Goal: Navigation & Orientation: Find specific page/section

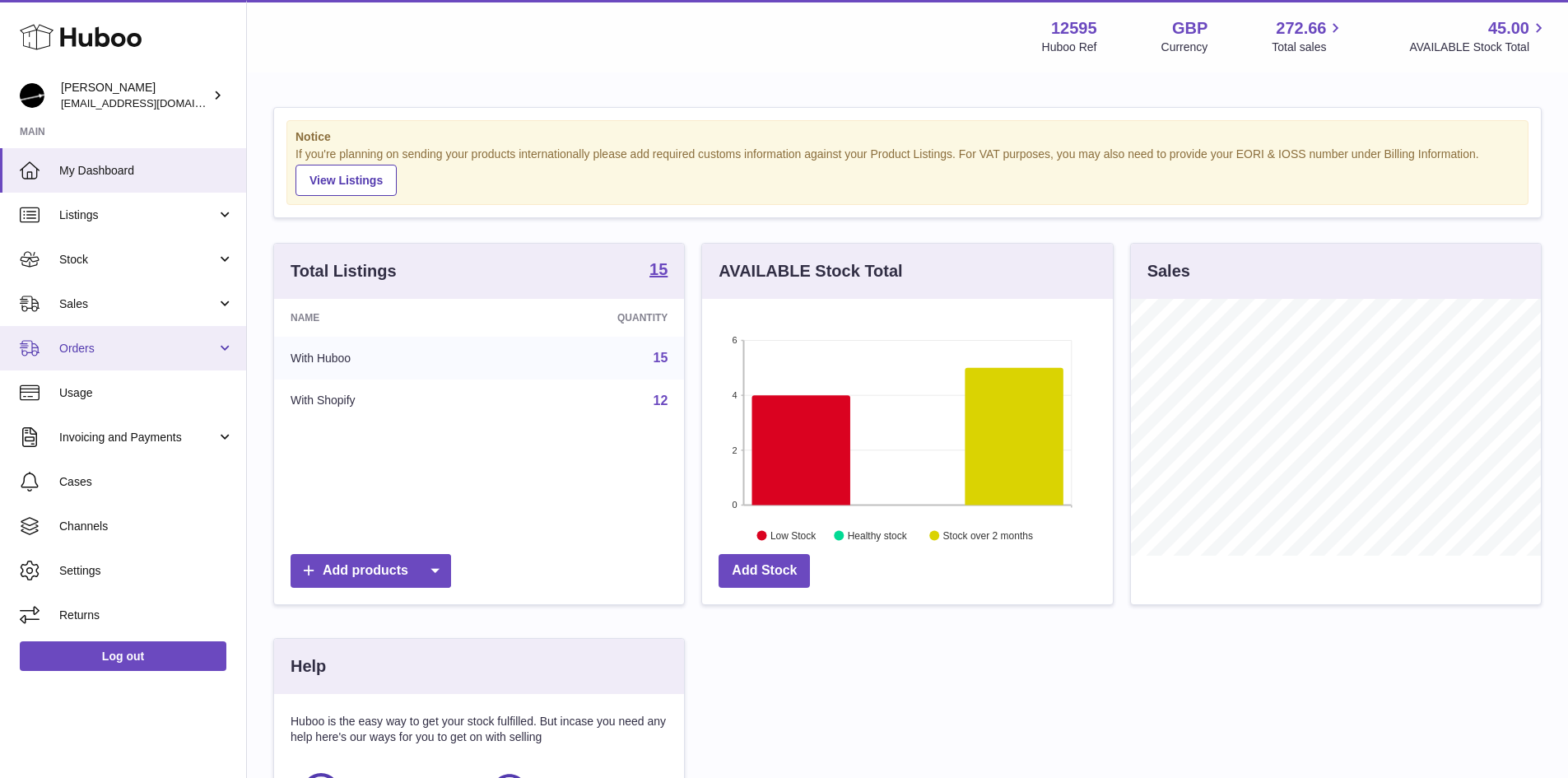
scroll to position [257, 410]
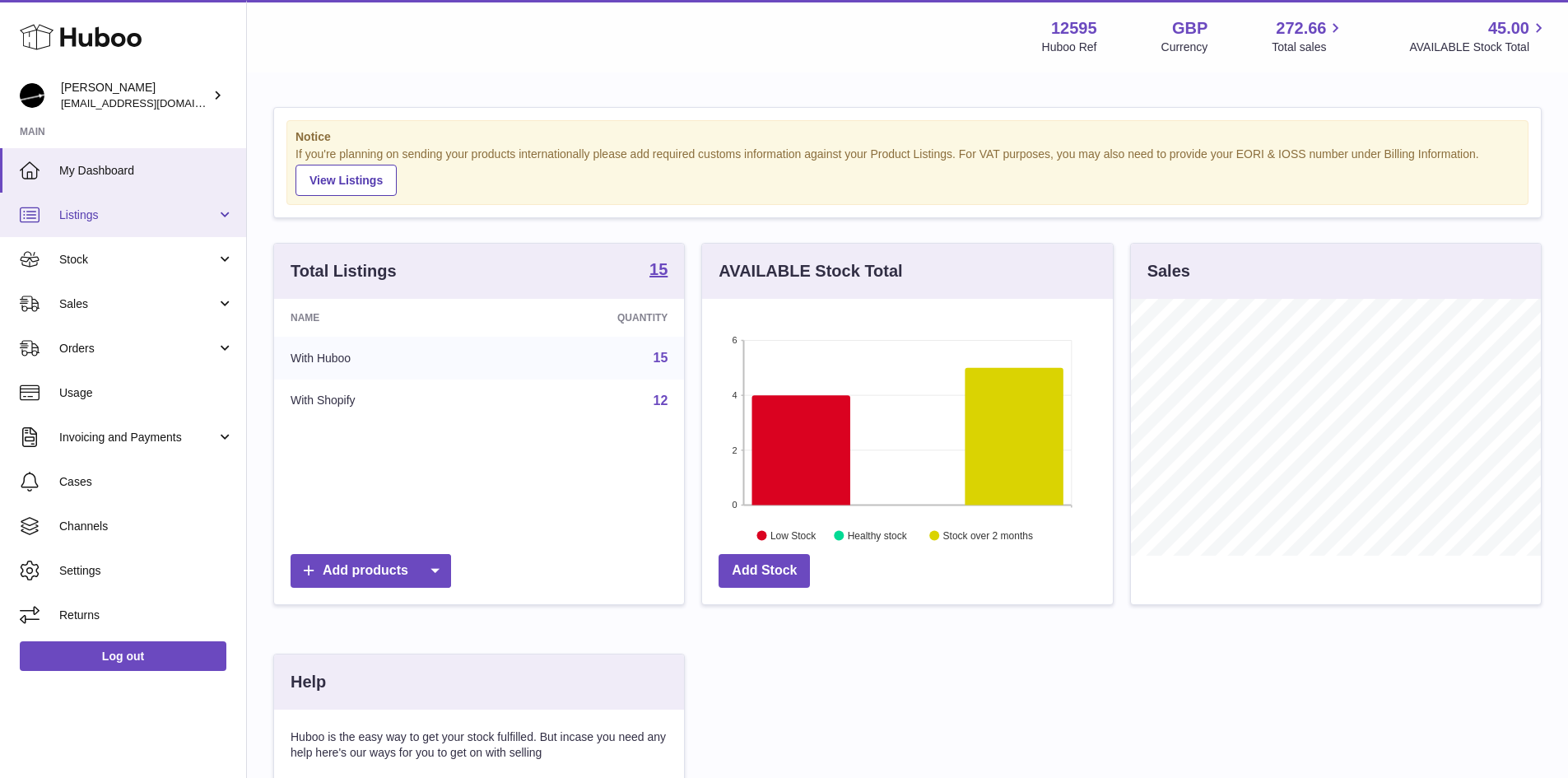
click at [231, 213] on link "Listings" at bounding box center [123, 214] width 246 height 44
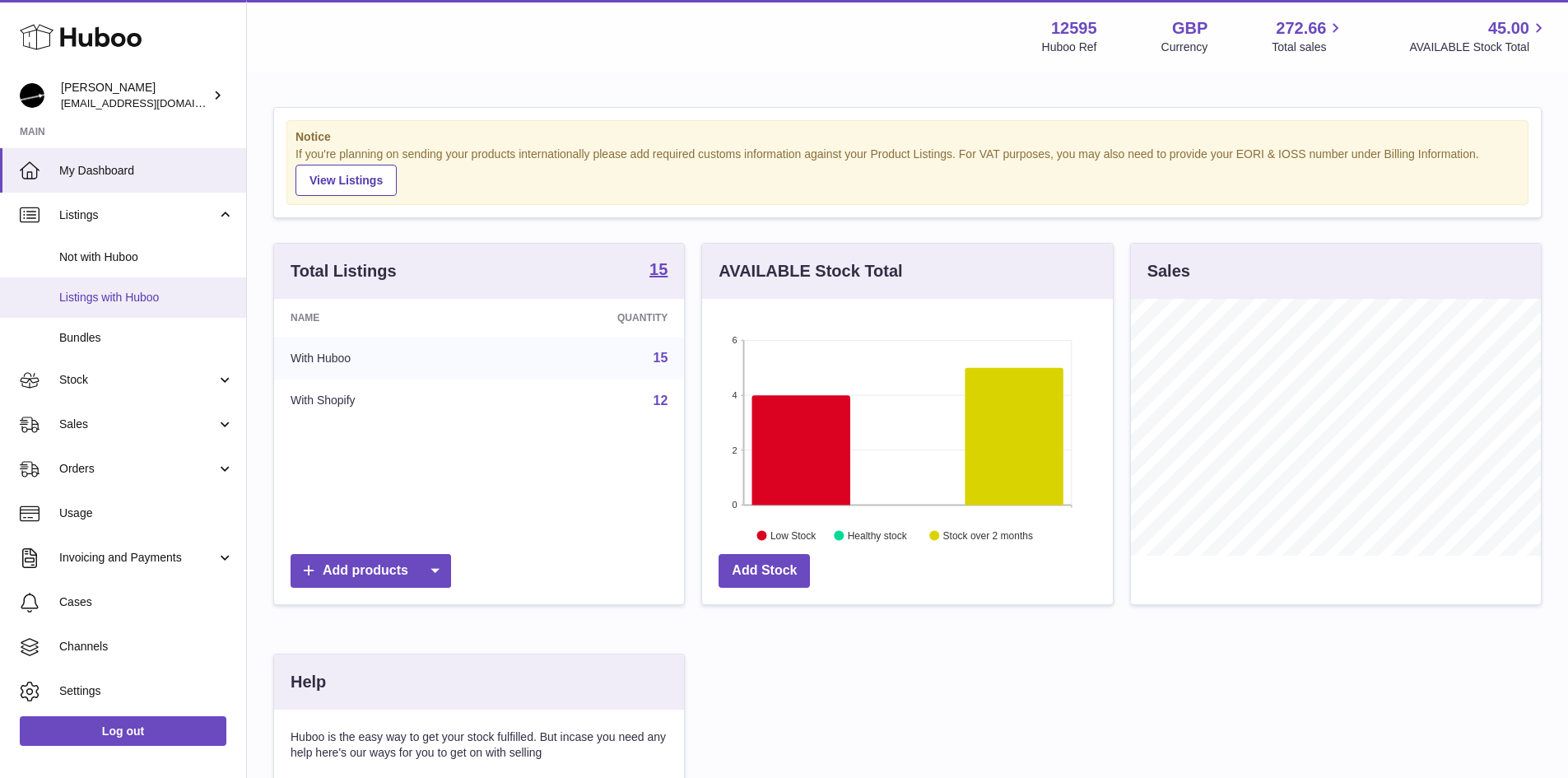
click at [149, 294] on span "Listings with Huboo" at bounding box center [147, 297] width 175 height 16
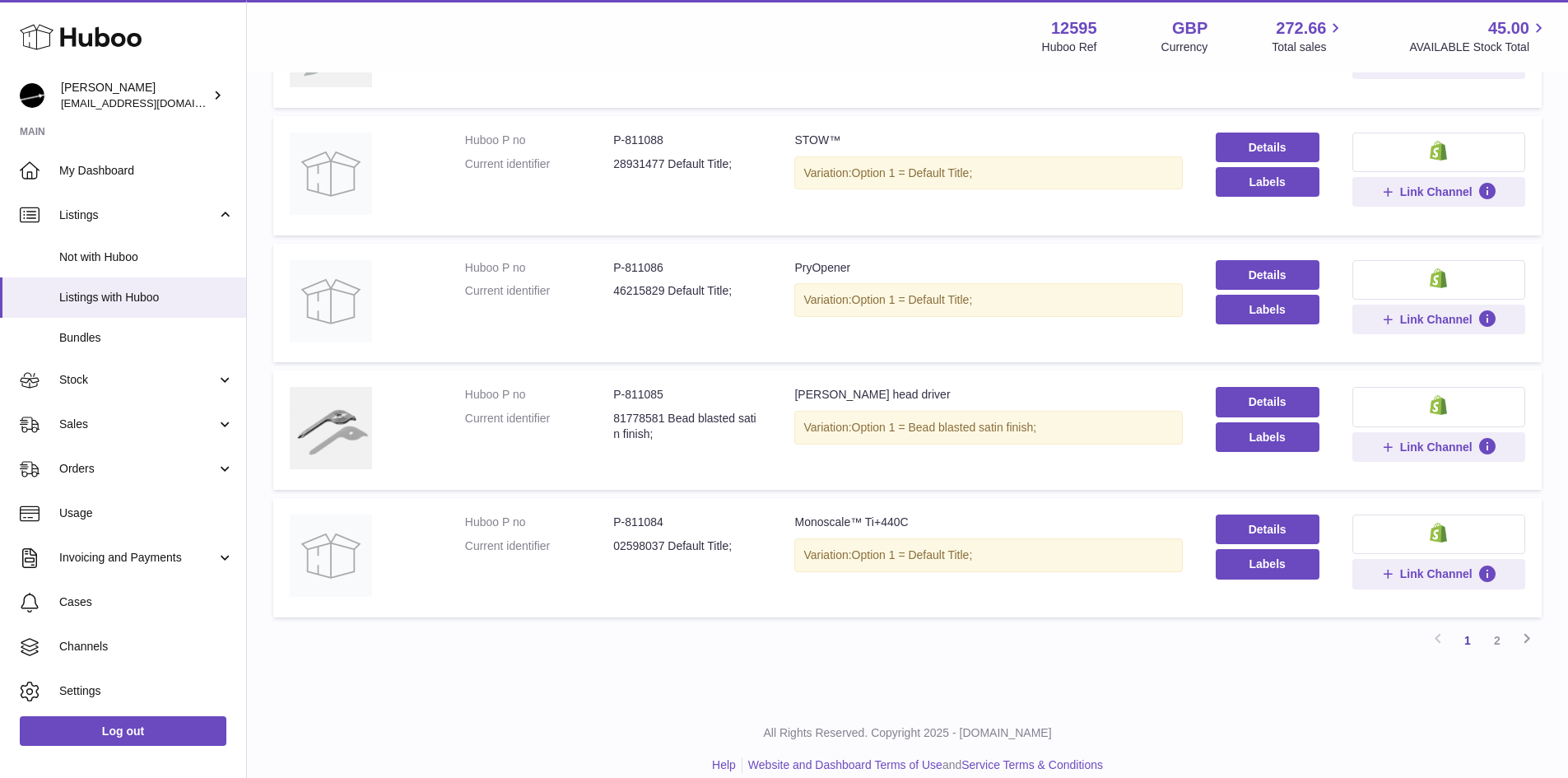
scroll to position [961, 0]
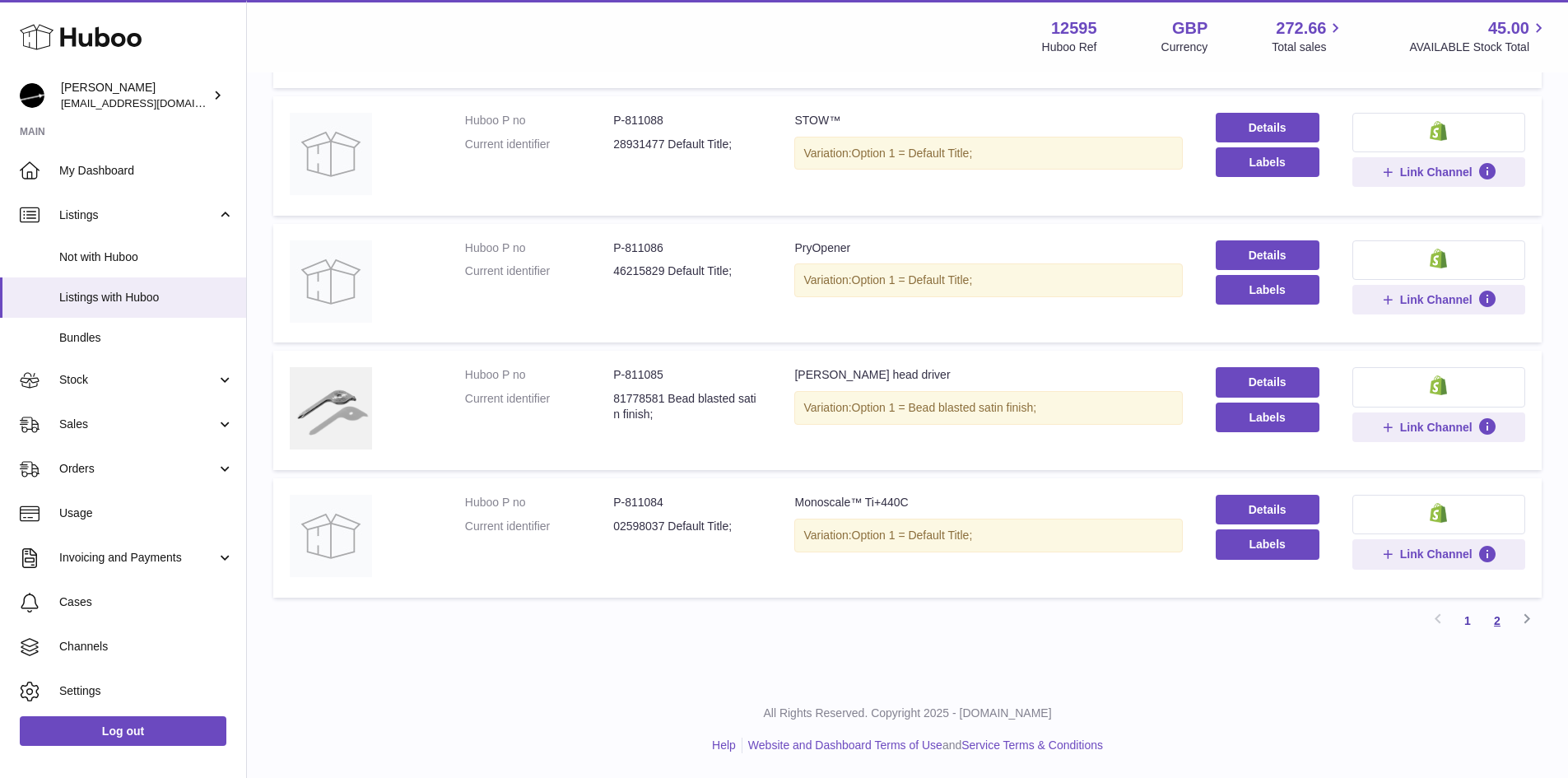
click at [1494, 618] on link "2" at bounding box center [1497, 620] width 29 height 29
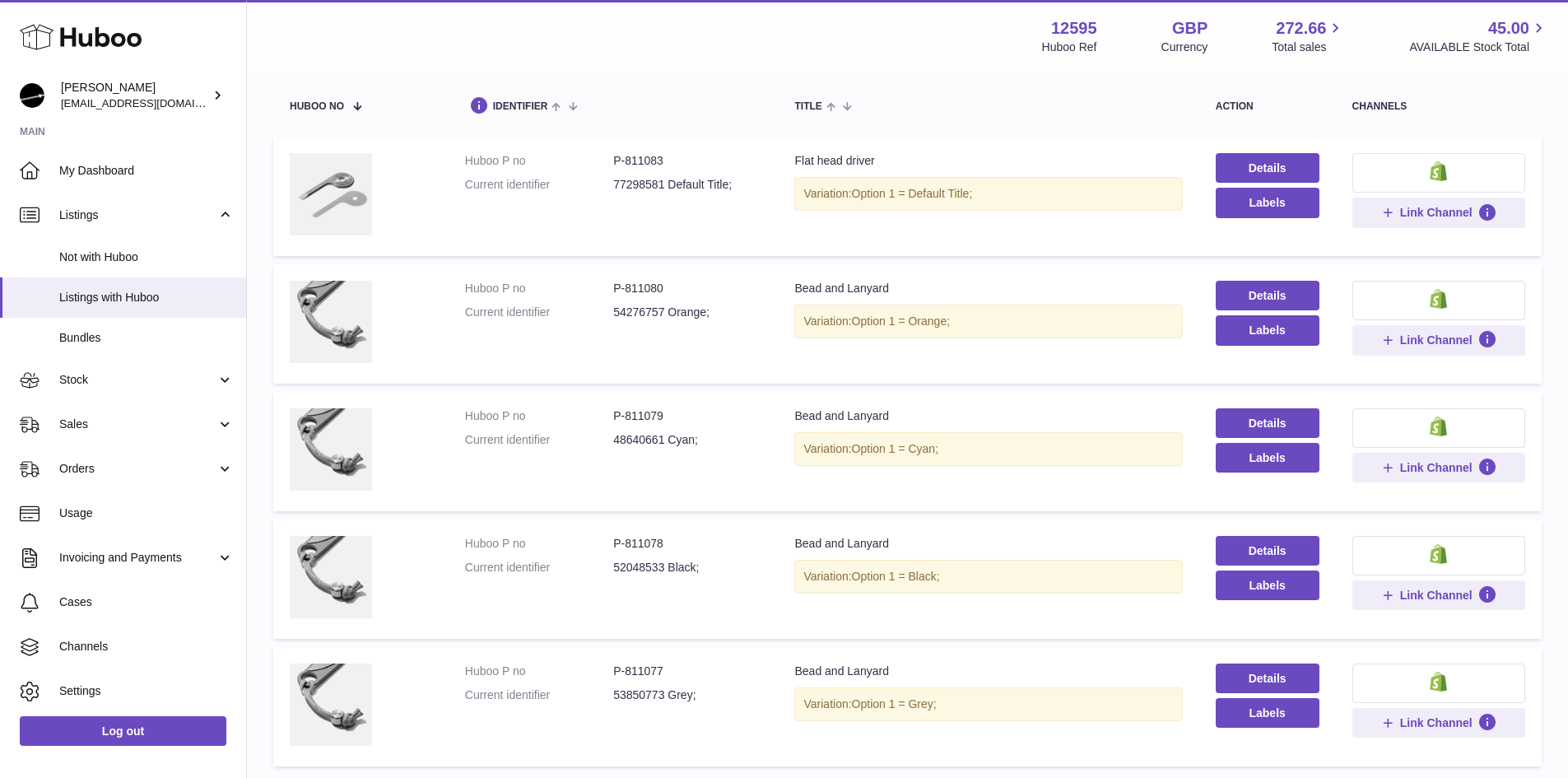
scroll to position [156, 0]
click at [302, 191] on img at bounding box center [331, 193] width 82 height 82
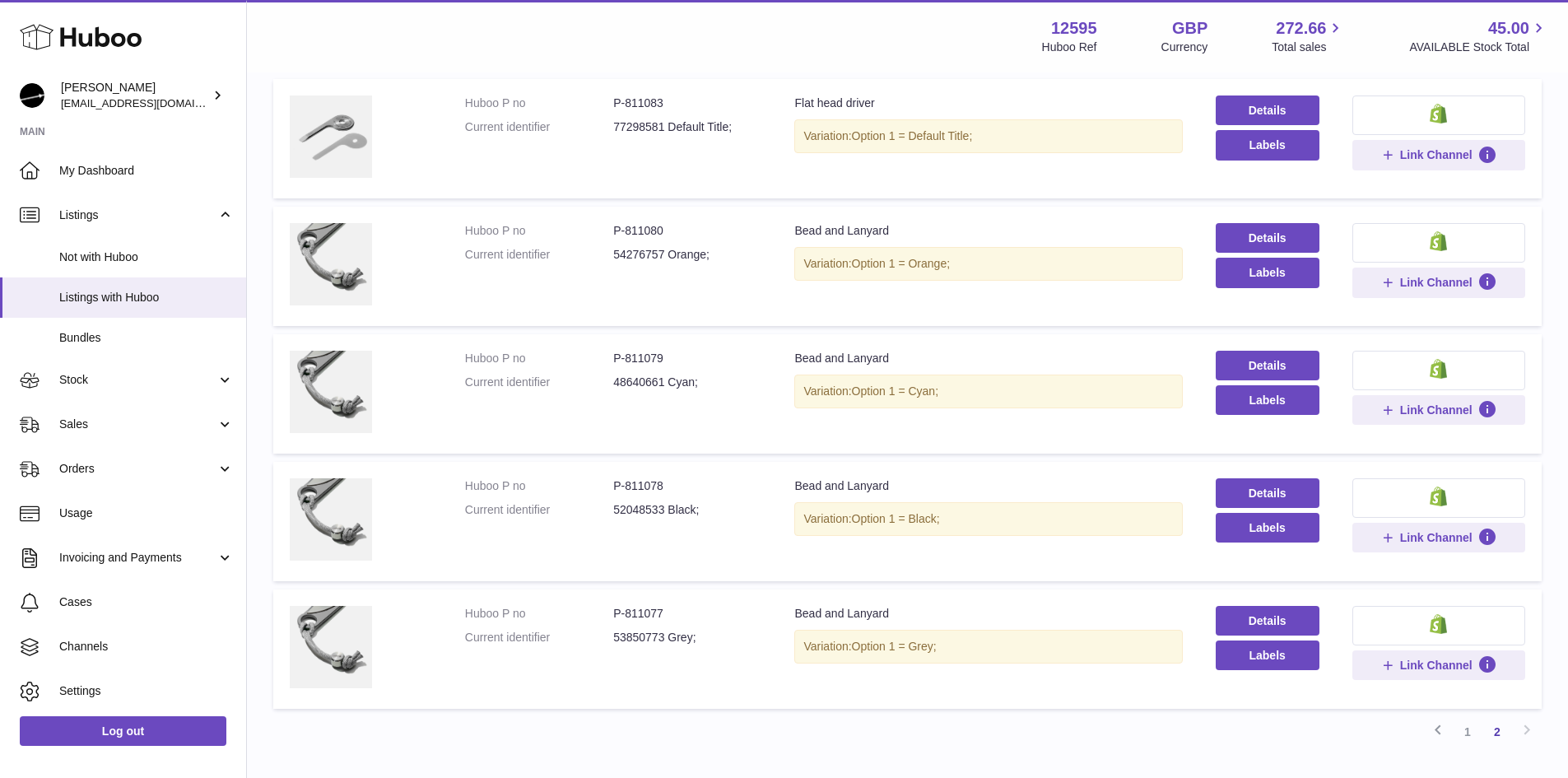
scroll to position [238, 0]
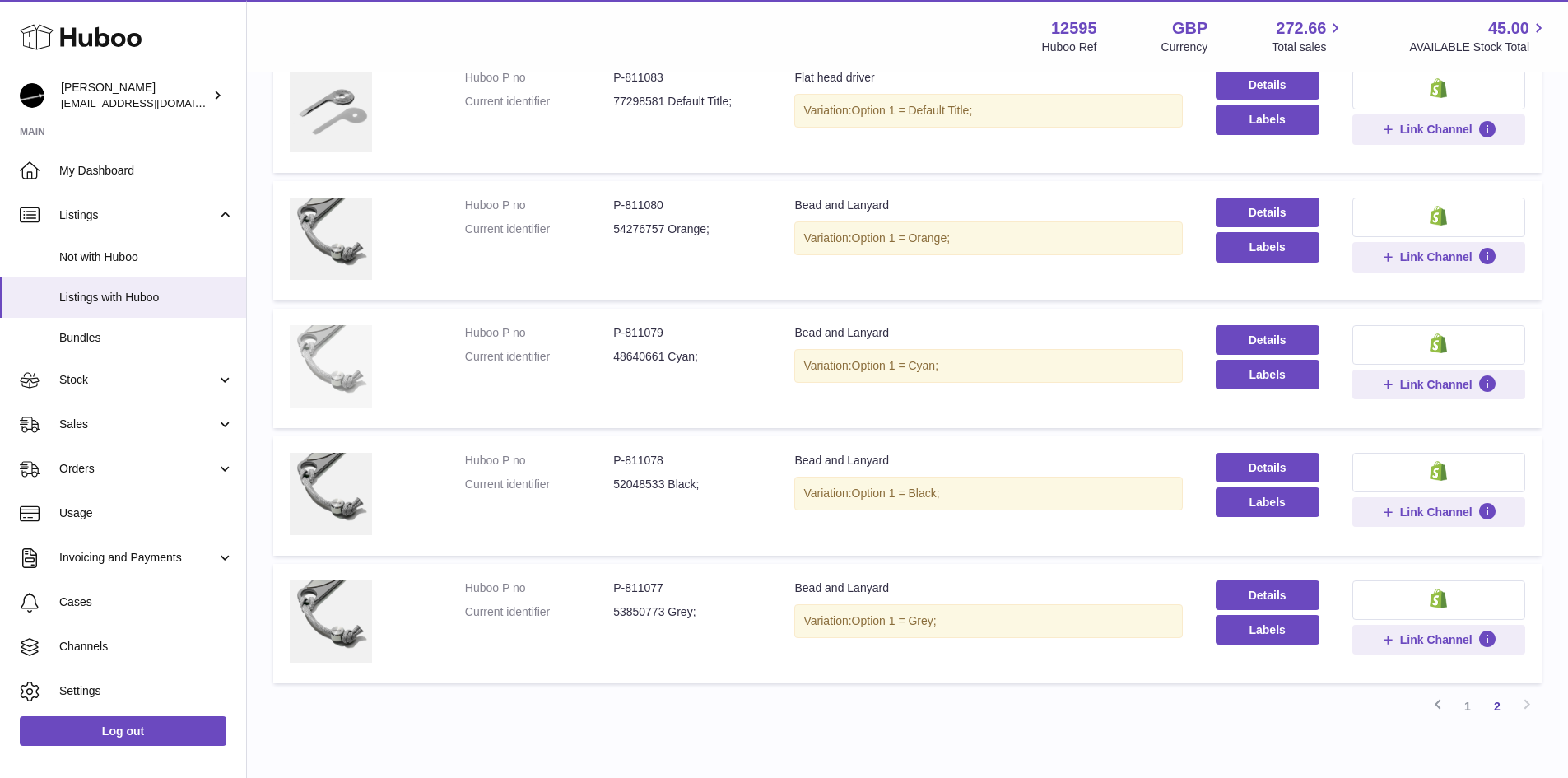
click at [339, 359] on img at bounding box center [331, 366] width 82 height 82
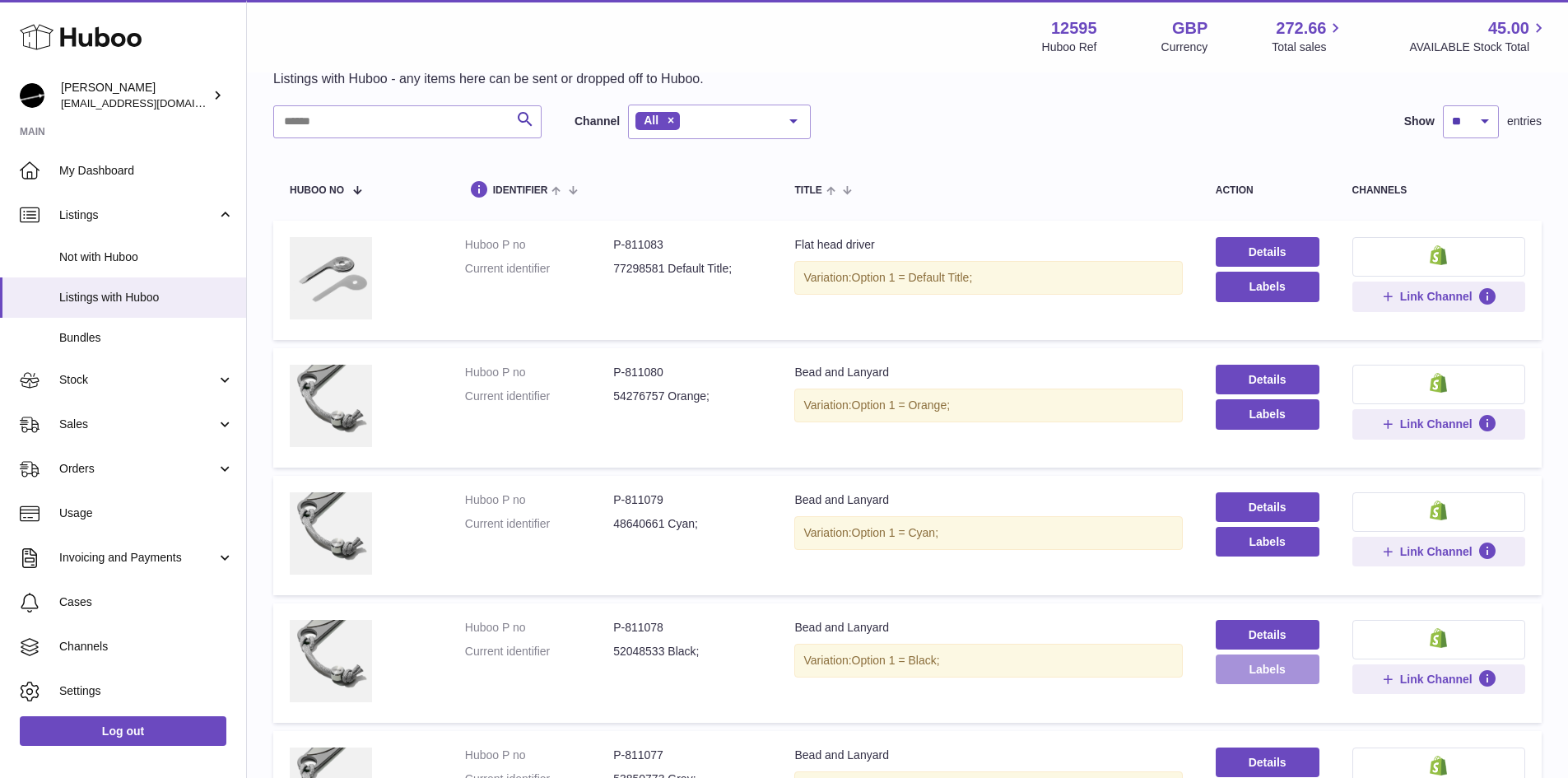
scroll to position [324, 0]
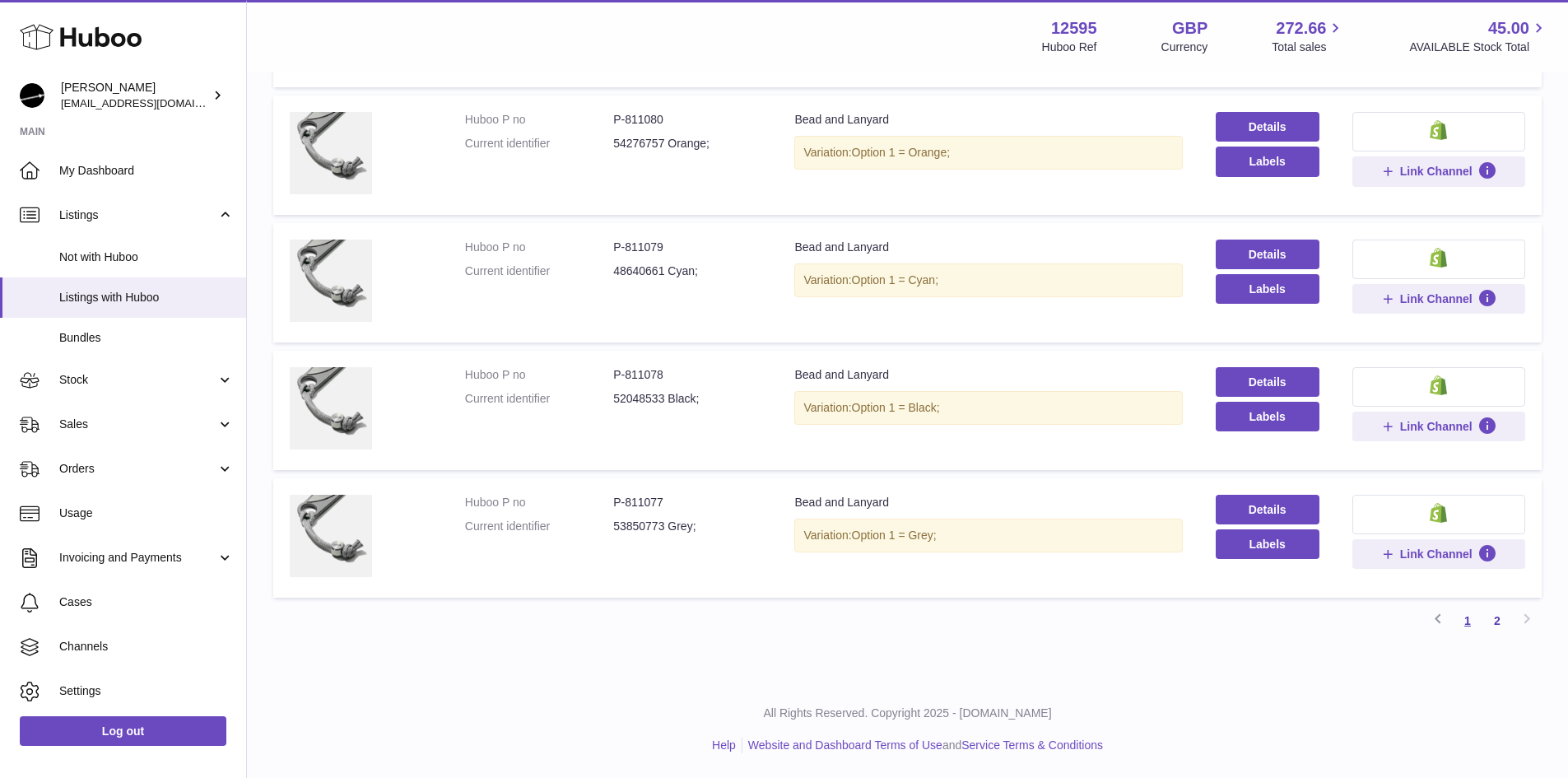
click at [1465, 619] on link "1" at bounding box center [1467, 620] width 29 height 29
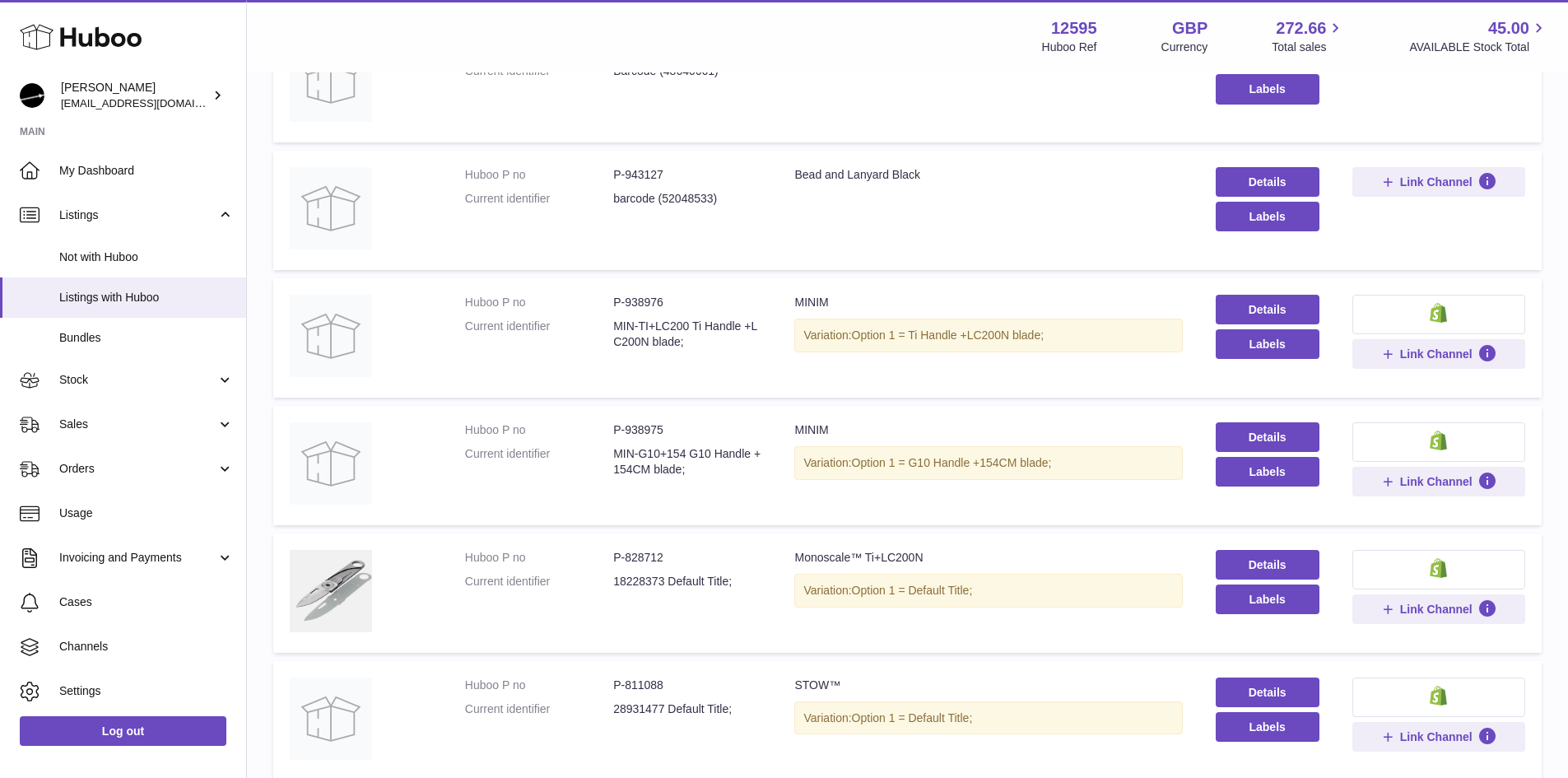
scroll to position [403, 0]
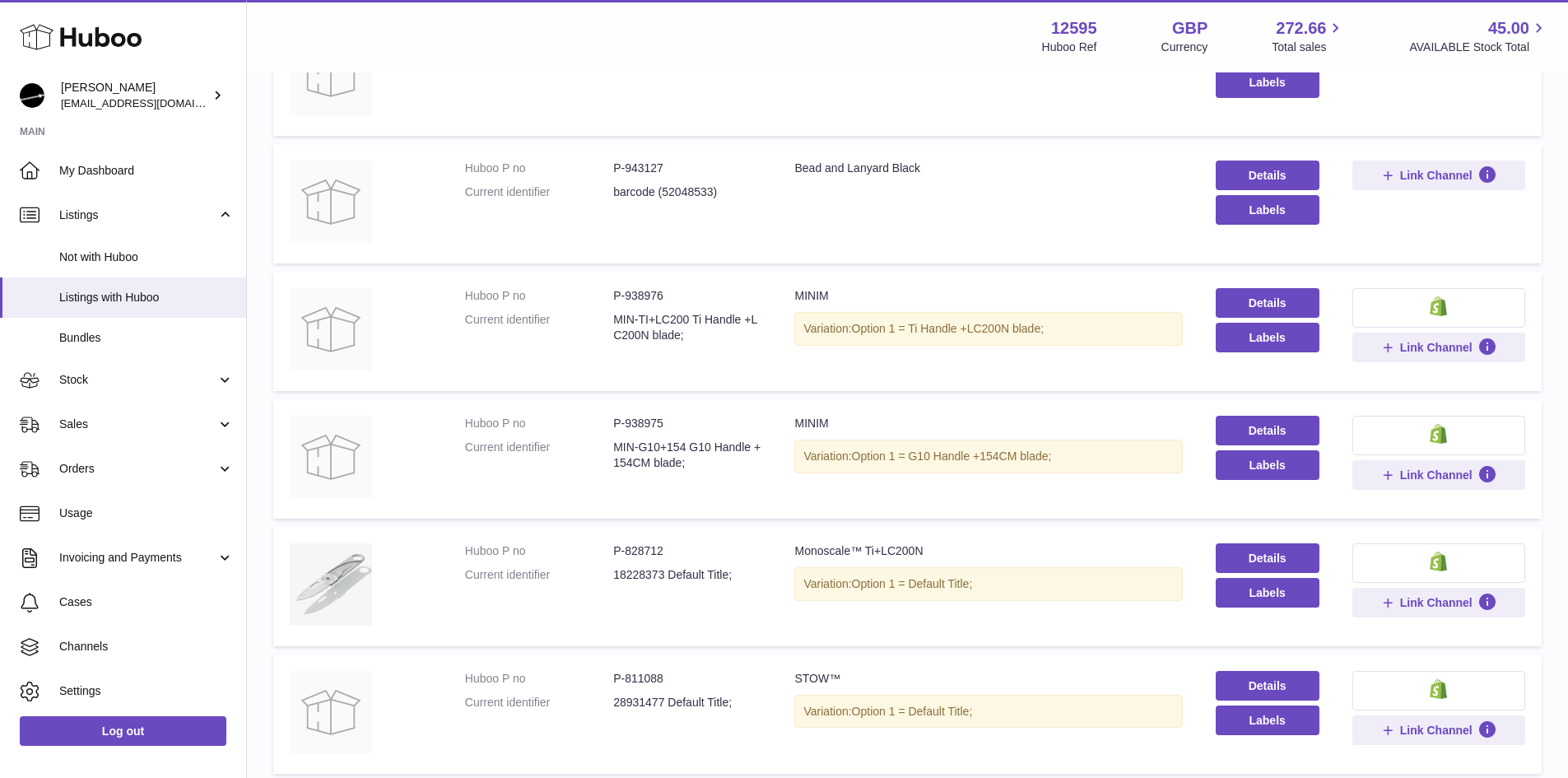
click at [322, 574] on img at bounding box center [331, 584] width 82 height 82
